Goal: Contribute content

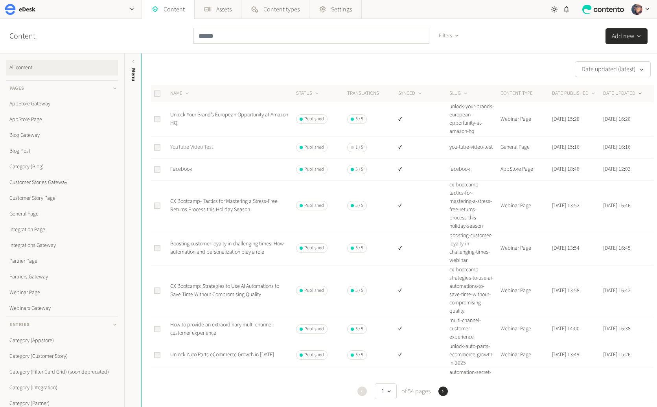
click at [200, 146] on link "YouTube Video Test" at bounding box center [191, 147] width 43 height 8
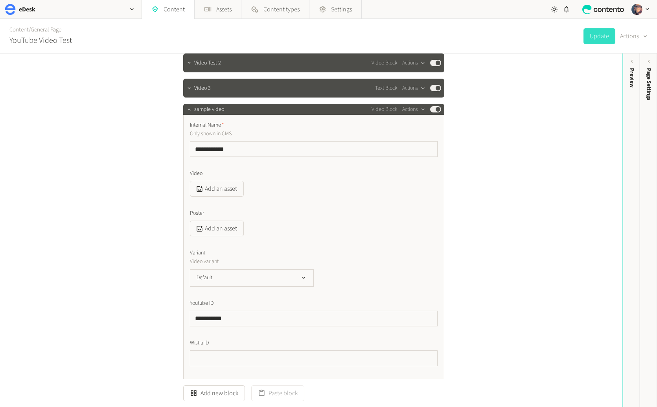
scroll to position [52, 0]
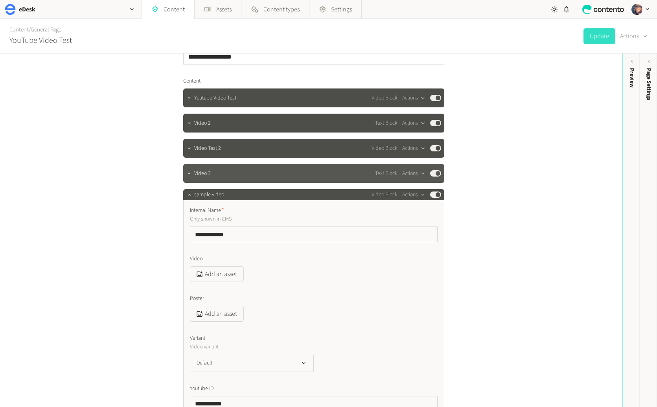
click at [220, 177] on div "Video 3 Text Block Actions Published" at bounding box center [317, 173] width 247 height 9
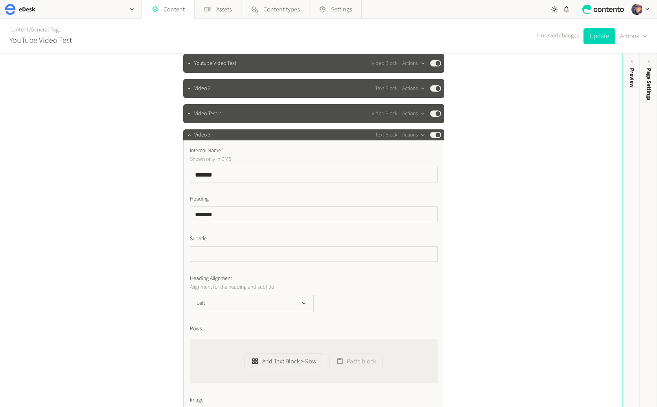
scroll to position [0, 0]
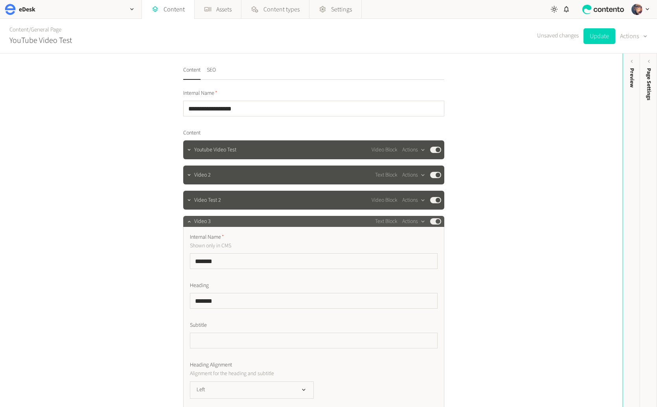
click at [231, 224] on div "Video 3 Text Block Actions Published" at bounding box center [317, 221] width 247 height 9
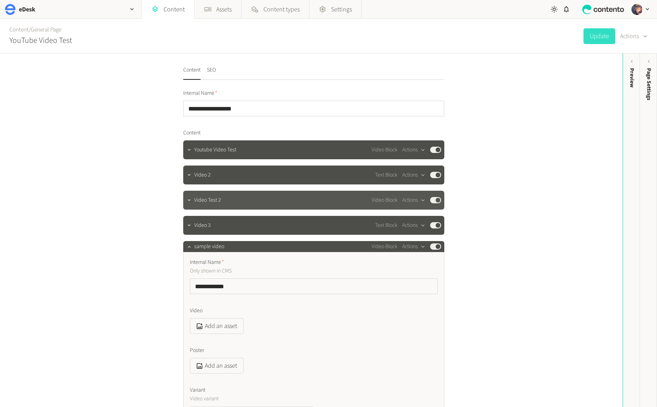
click at [221, 199] on div "Video Test 2 Video Block Actions Published" at bounding box center [317, 199] width 247 height 9
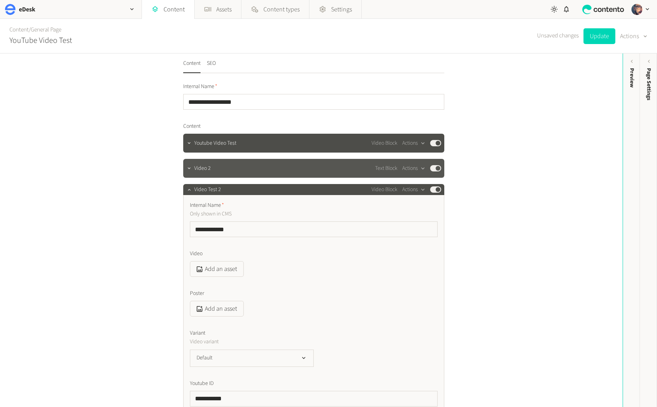
scroll to position [6, 0]
click at [219, 169] on div "Video 2 Text Block Actions Published" at bounding box center [317, 168] width 247 height 9
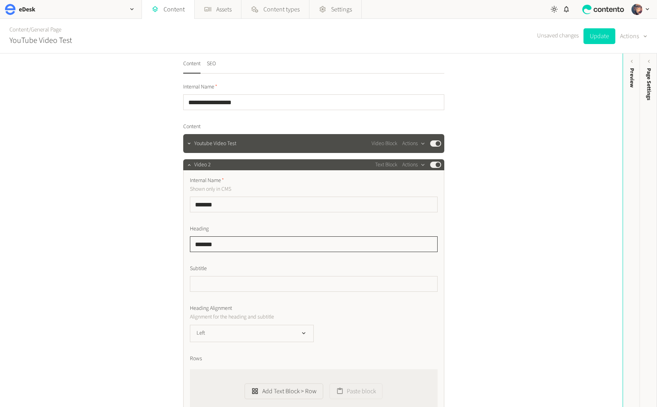
click at [239, 245] on input "*******" at bounding box center [314, 244] width 248 height 16
click at [214, 142] on span "Youtube Video Test" at bounding box center [215, 144] width 42 height 8
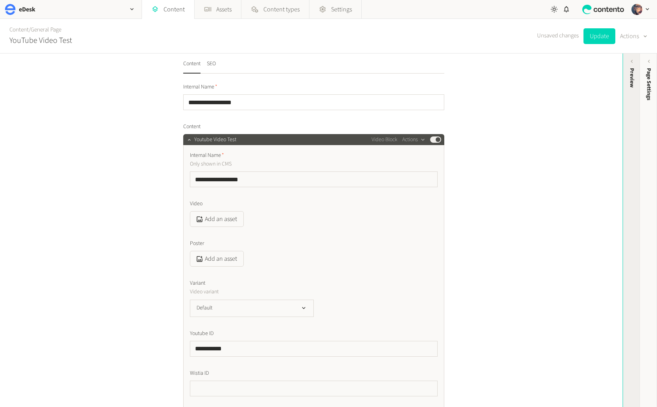
click at [632, 157] on div "Preview" at bounding box center [631, 129] width 17 height 142
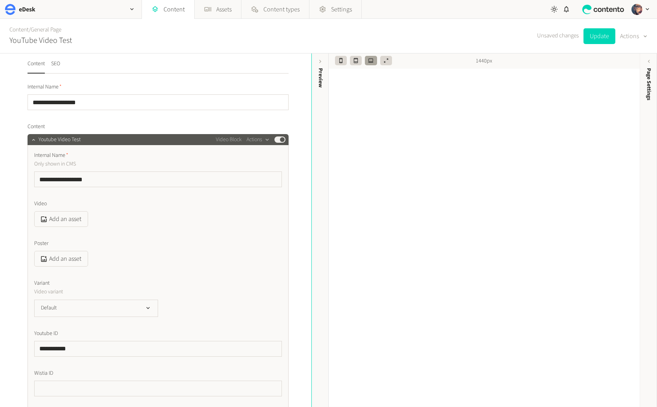
click at [92, 136] on div "Youtube Video Test Video Block Actions Published" at bounding box center [162, 139] width 247 height 9
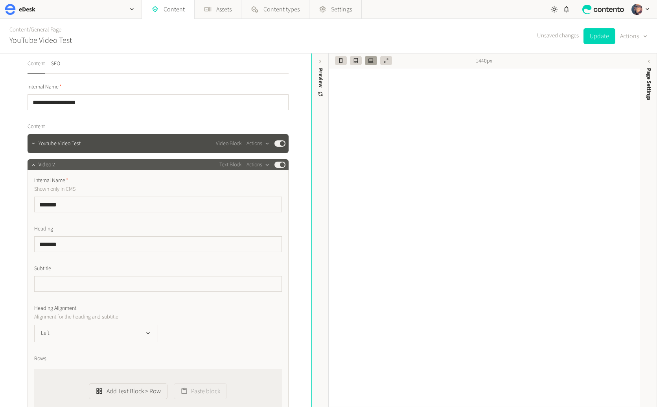
click at [88, 163] on div "Video 2 Text Block Actions Published" at bounding box center [162, 164] width 247 height 9
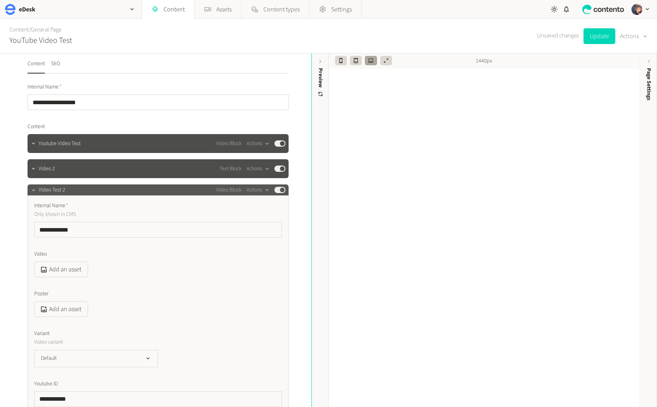
click at [86, 189] on div "Video Test 2 Video Block Actions Published" at bounding box center [162, 189] width 247 height 9
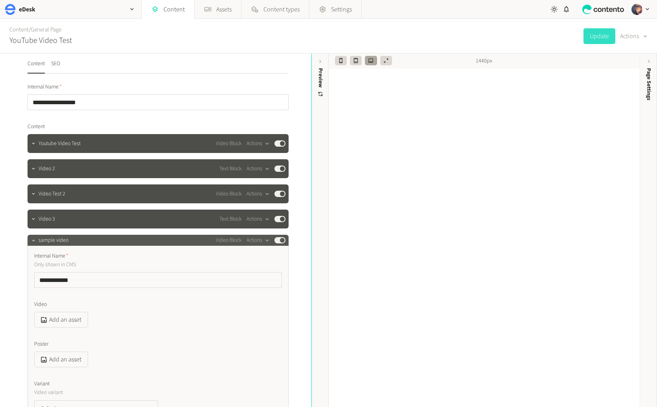
click at [84, 241] on div "sample video Video Block Actions Published" at bounding box center [162, 240] width 247 height 9
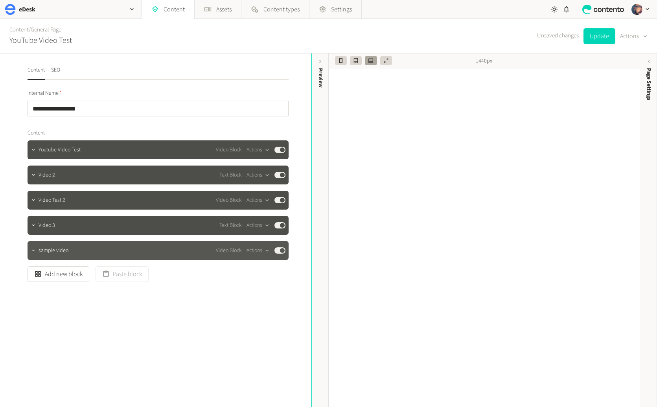
click at [54, 255] on div "sample video Video Block Actions Published" at bounding box center [162, 250] width 247 height 9
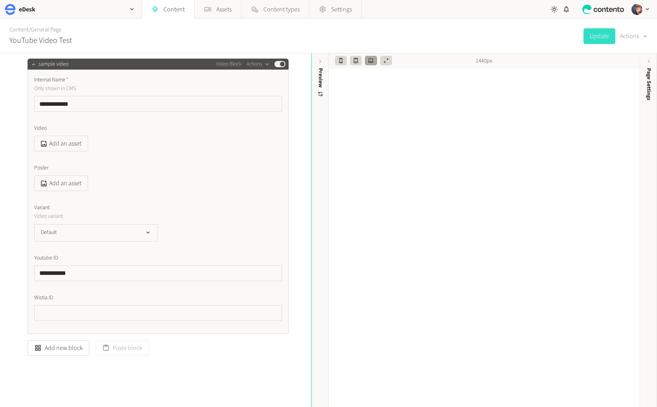
scroll to position [177, 0]
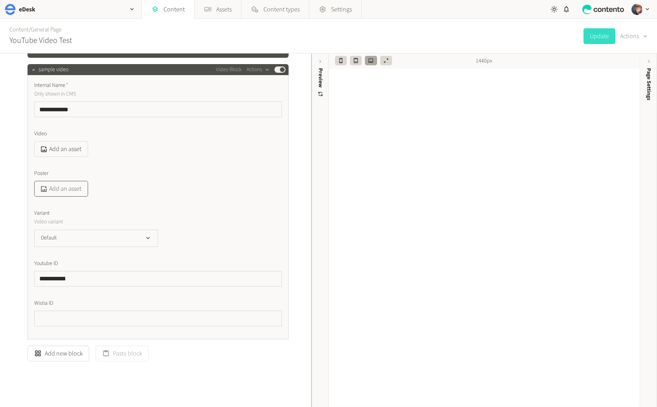
click at [57, 183] on button "Add an asset" at bounding box center [61, 189] width 54 height 16
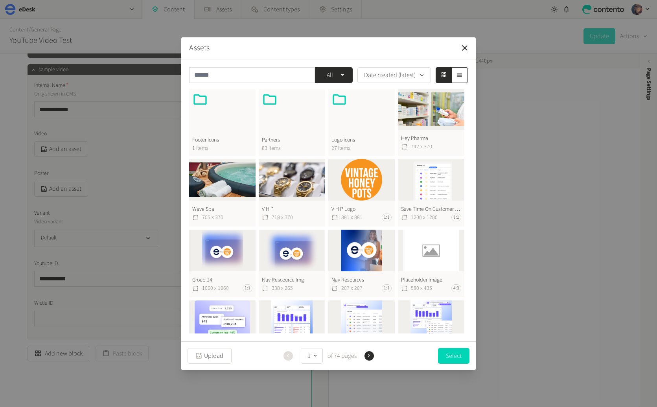
scroll to position [512, 0]
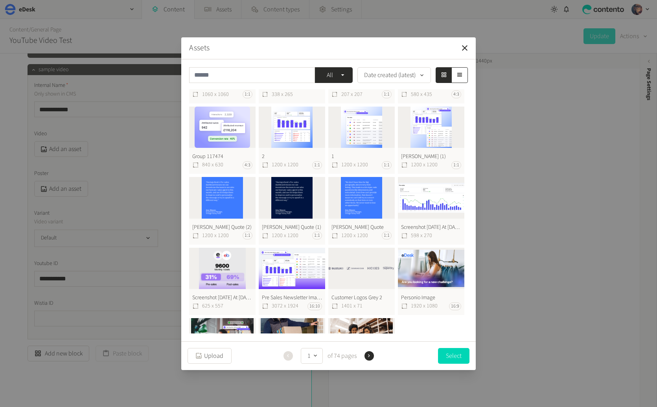
click at [300, 186] on button "[PERSON_NAME] Quote (1) 1200 x 1200 1:1" at bounding box center [292, 211] width 66 height 68
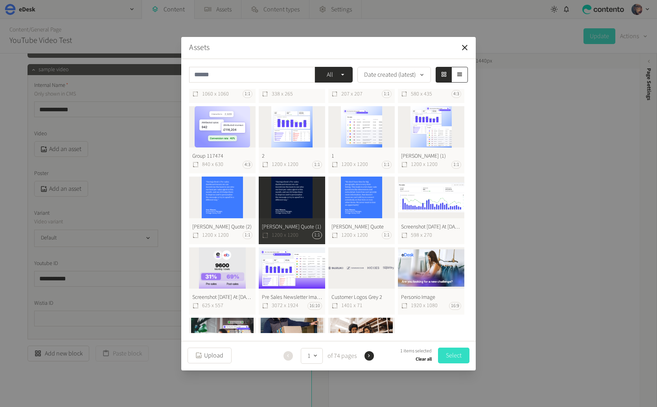
click at [455, 355] on button "Select" at bounding box center [453, 356] width 31 height 16
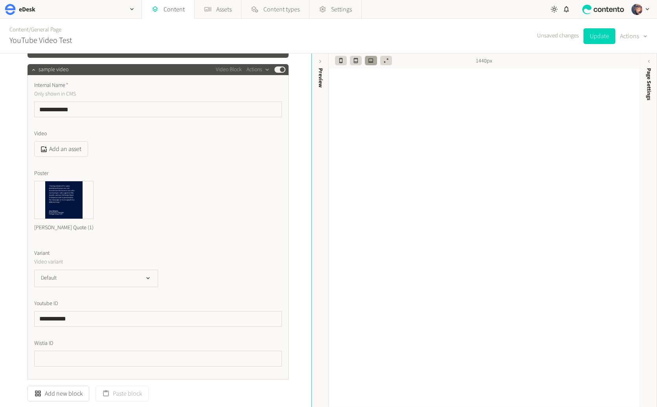
click at [291, 247] on div "**********" at bounding box center [155, 230] width 311 height 354
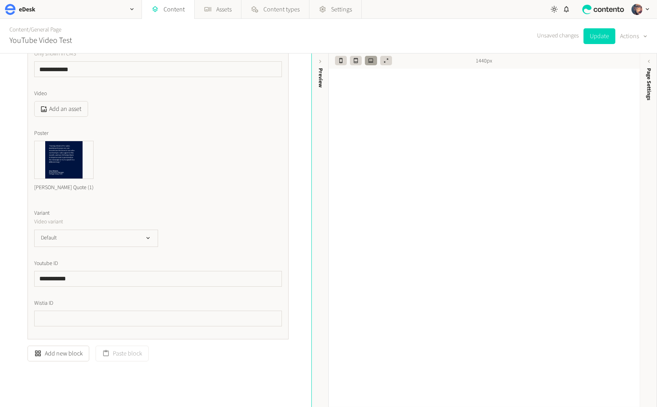
scroll to position [221, 0]
click at [145, 236] on icon "button" at bounding box center [148, 234] width 7 height 7
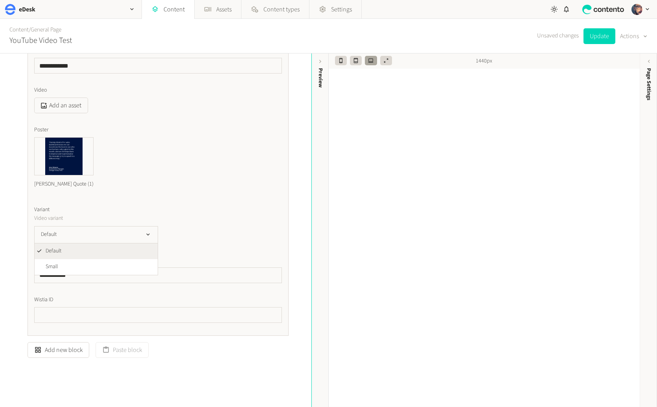
click at [224, 222] on div "Variant Video variant" at bounding box center [158, 214] width 248 height 17
click at [90, 139] on icon "button" at bounding box center [91, 138] width 3 height 3
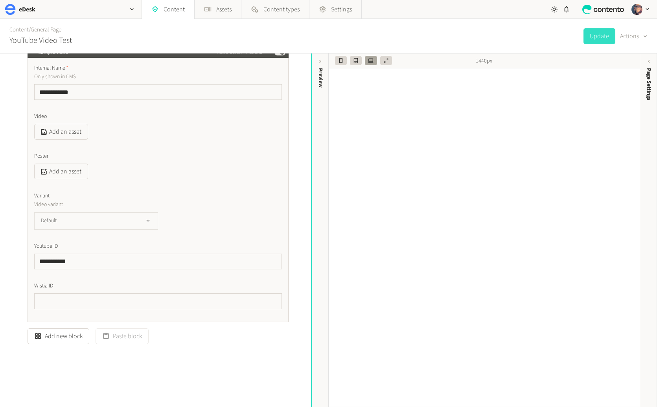
click at [116, 224] on button "Default" at bounding box center [96, 220] width 124 height 17
click at [92, 232] on li "Default" at bounding box center [96, 238] width 123 height 16
click at [92, 232] on div "**********" at bounding box center [158, 186] width 248 height 245
click at [90, 218] on button "Default" at bounding box center [96, 220] width 124 height 17
drag, startPoint x: 87, startPoint y: 251, endPoint x: 91, endPoint y: 242, distance: 10.6
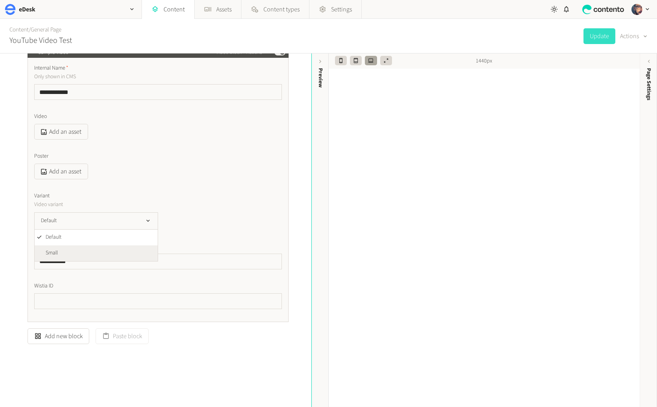
click at [87, 251] on li "Small" at bounding box center [96, 253] width 123 height 16
click at [101, 223] on button "Small" at bounding box center [96, 220] width 124 height 17
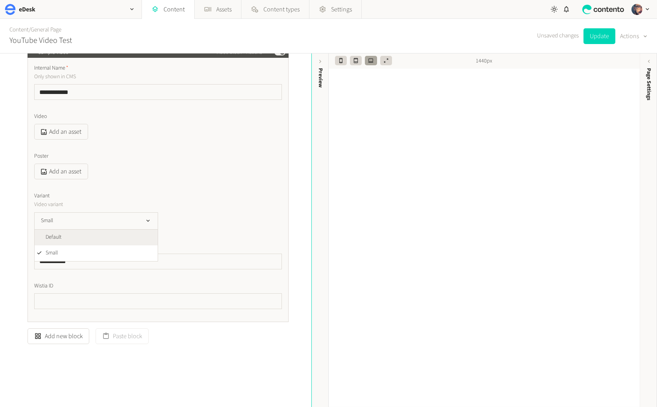
click at [100, 241] on li "Default" at bounding box center [96, 238] width 123 height 16
click at [199, 199] on label "Variant" at bounding box center [158, 196] width 248 height 8
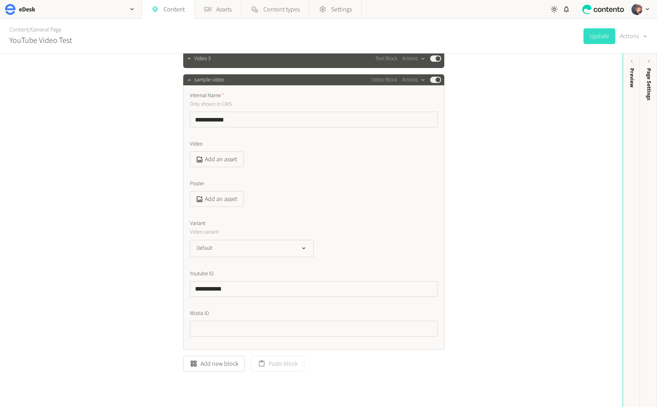
scroll to position [194, 0]
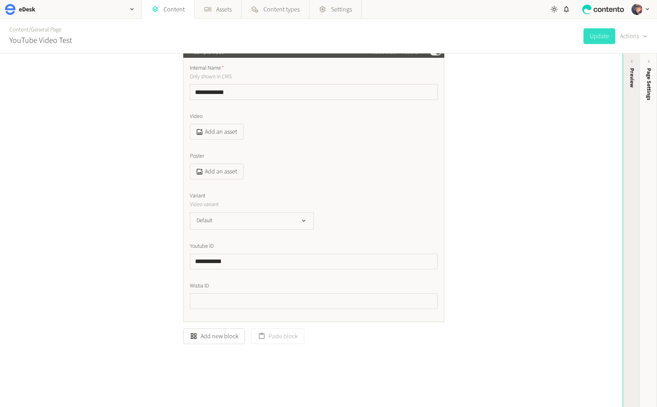
click at [625, 162] on div "Preview" at bounding box center [631, 129] width 17 height 142
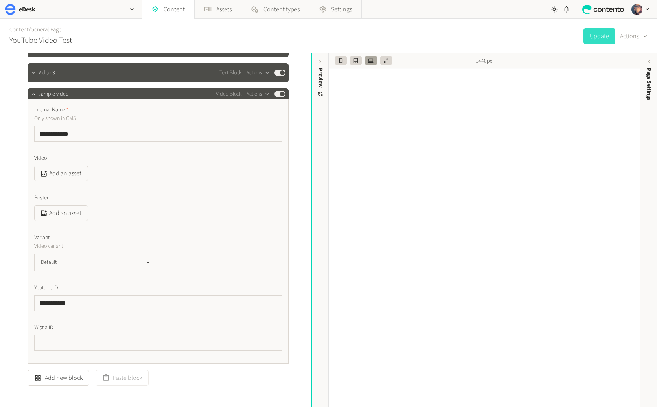
scroll to position [122, 0]
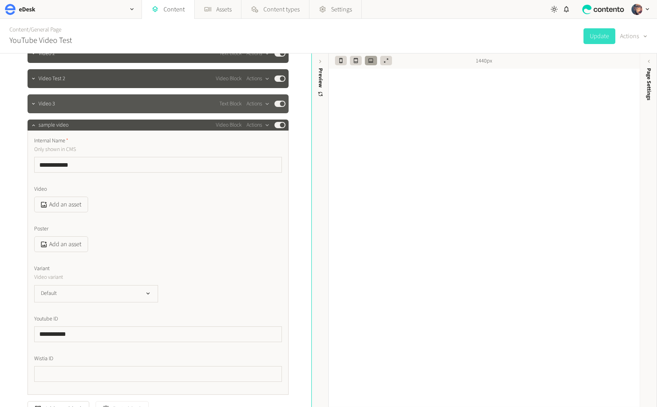
click at [47, 107] on span "Video 3" at bounding box center [47, 104] width 17 height 8
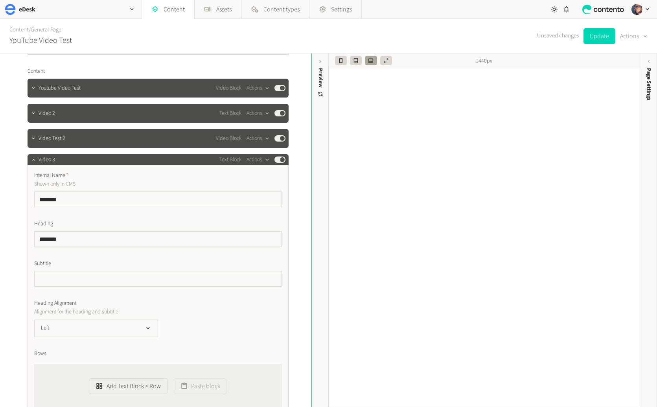
scroll to position [61, 0]
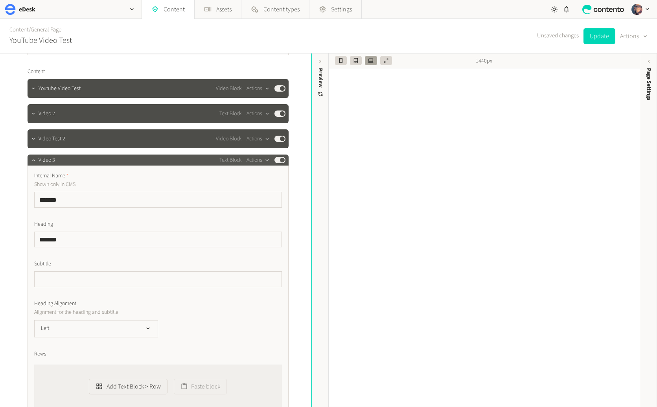
click at [84, 160] on div "Video 3 Text Block Actions Published" at bounding box center [162, 159] width 247 height 9
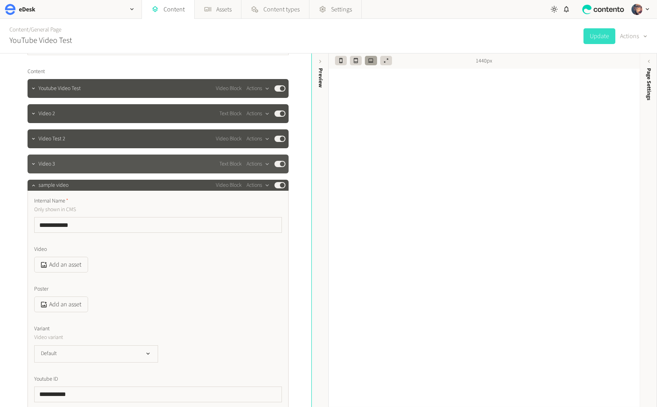
click at [152, 164] on div "Video 3 Text Block Actions Published" at bounding box center [162, 163] width 247 height 9
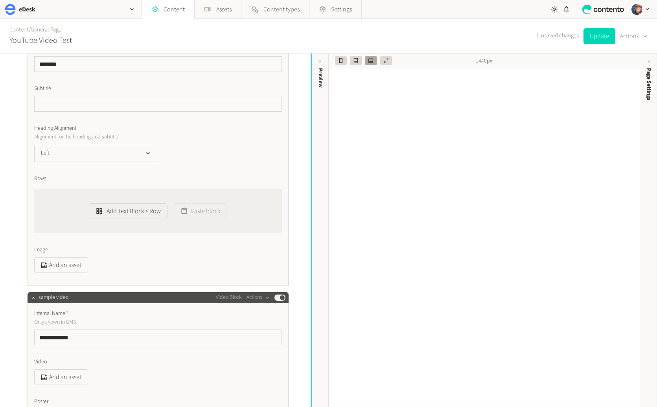
scroll to position [78, 0]
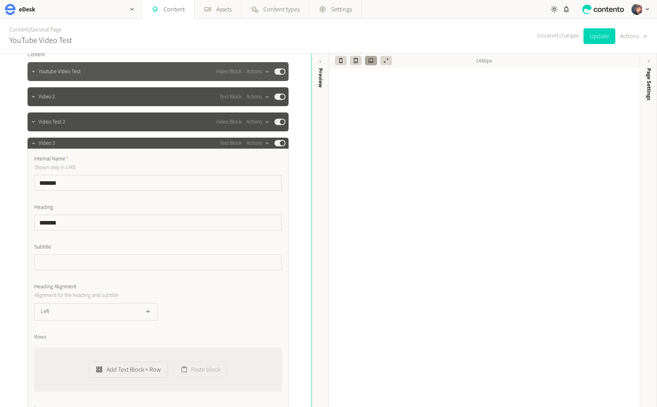
click at [66, 72] on span "Youtube Video Test" at bounding box center [60, 72] width 42 height 8
